Goal: Task Accomplishment & Management: Use online tool/utility

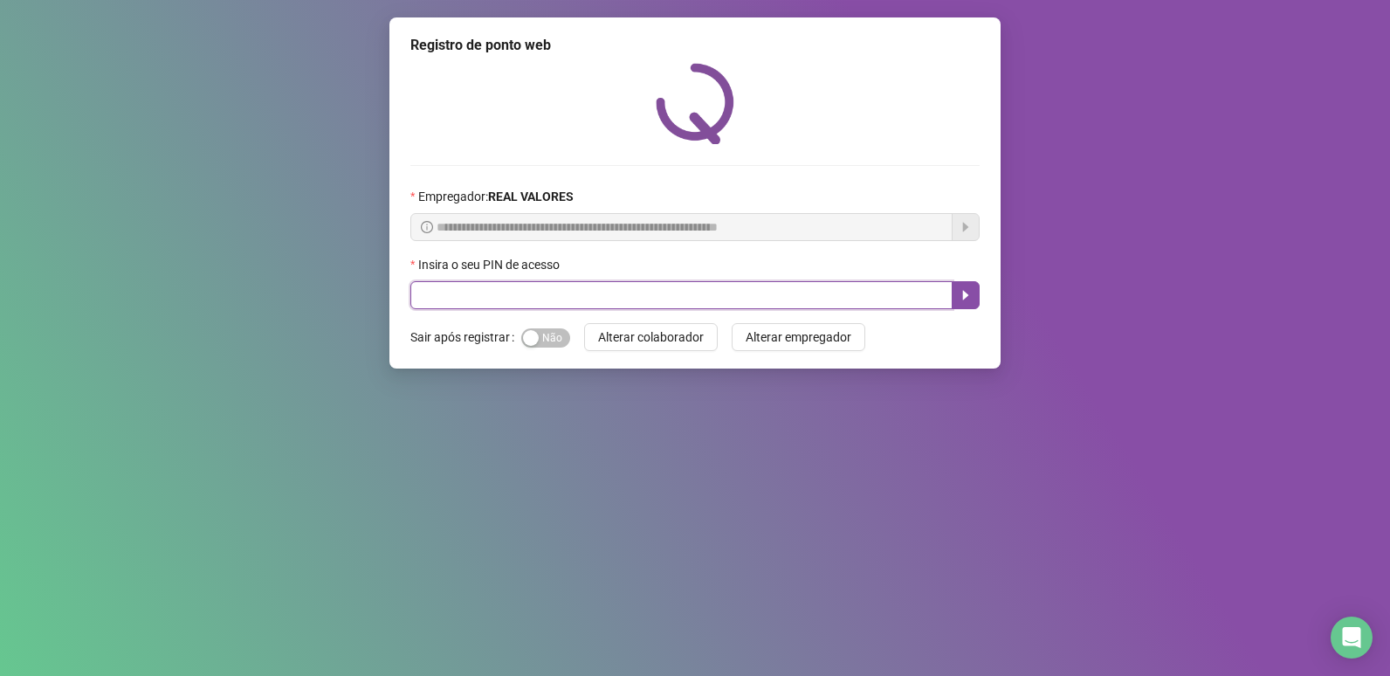
click at [624, 283] on input "text" at bounding box center [682, 295] width 542 height 28
type input "*****"
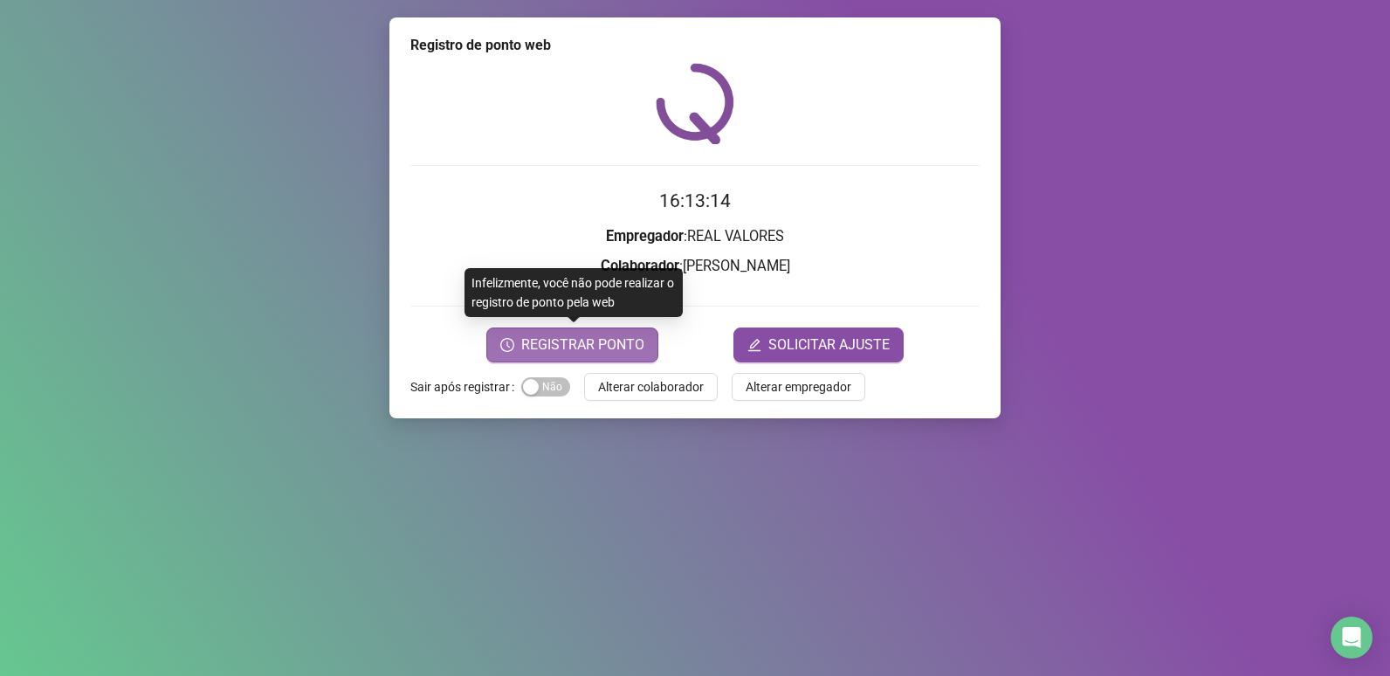
click at [542, 344] on span "REGISTRAR PONTO" at bounding box center [582, 345] width 123 height 21
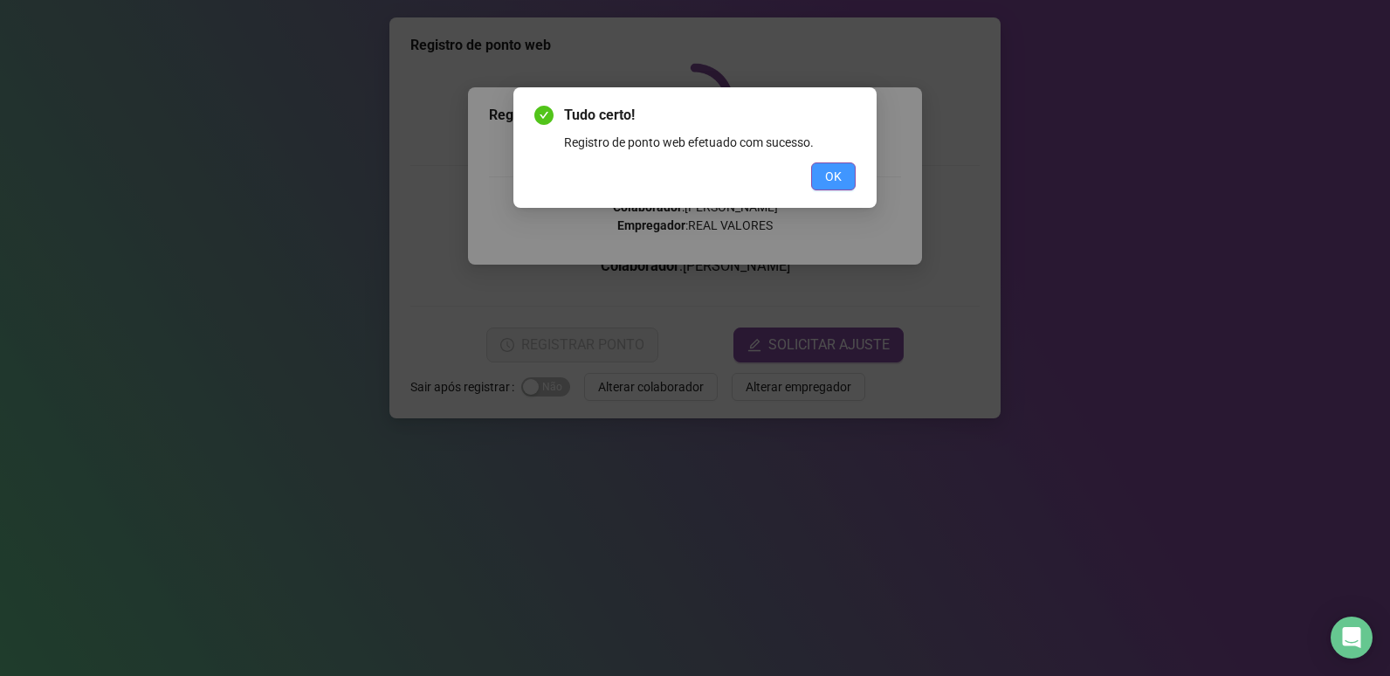
click at [827, 170] on span "OK" at bounding box center [833, 176] width 17 height 19
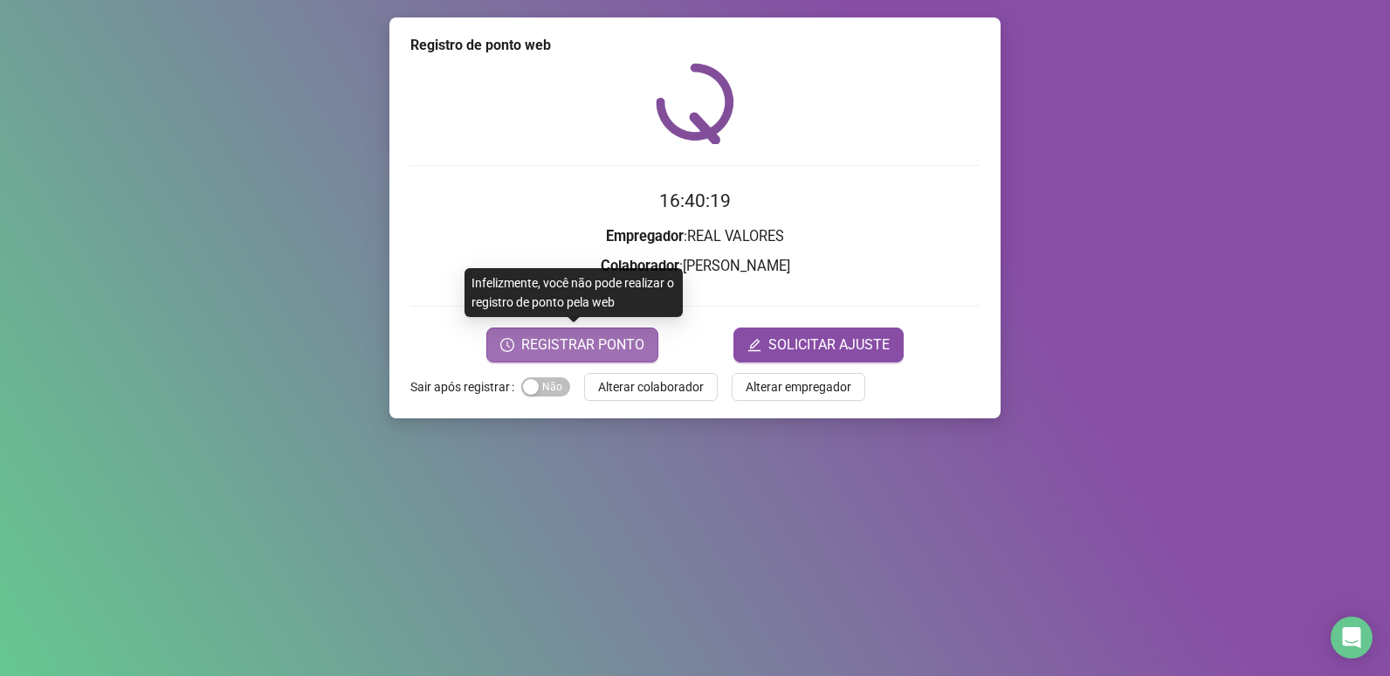
click at [604, 342] on span "REGISTRAR PONTO" at bounding box center [582, 345] width 123 height 21
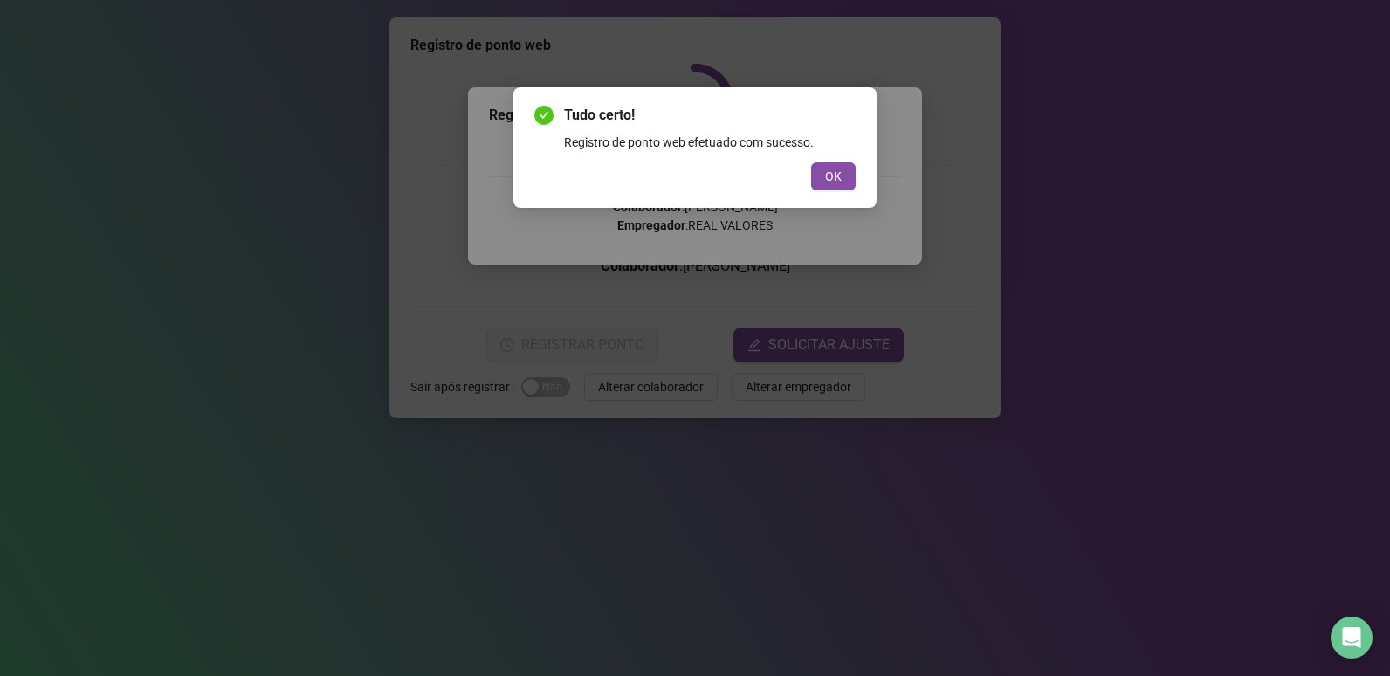
click at [811, 162] on button "OK" at bounding box center [833, 176] width 45 height 28
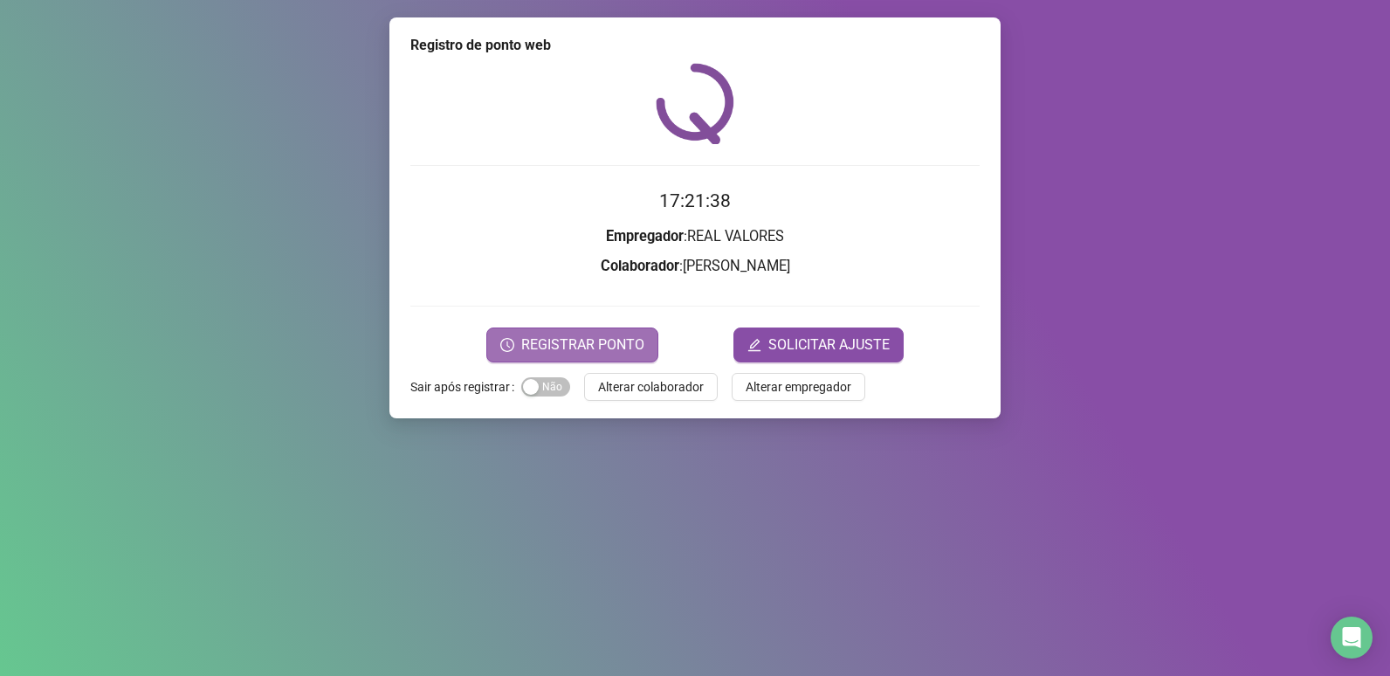
click at [583, 335] on span "REGISTRAR PONTO" at bounding box center [582, 345] width 123 height 21
